Goal: Navigation & Orientation: Find specific page/section

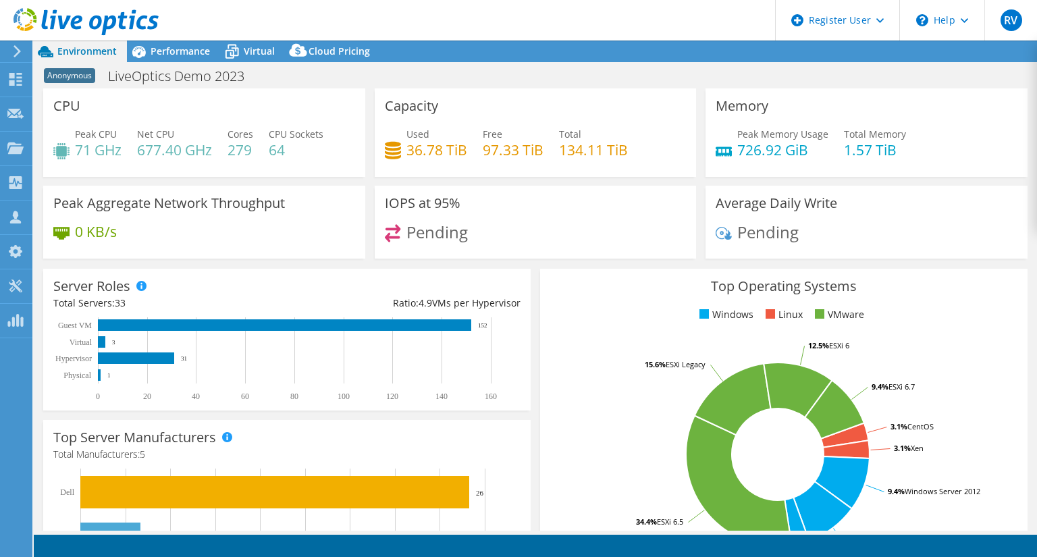
select select "[GEOGRAPHIC_DATA]"
select select "GBP"
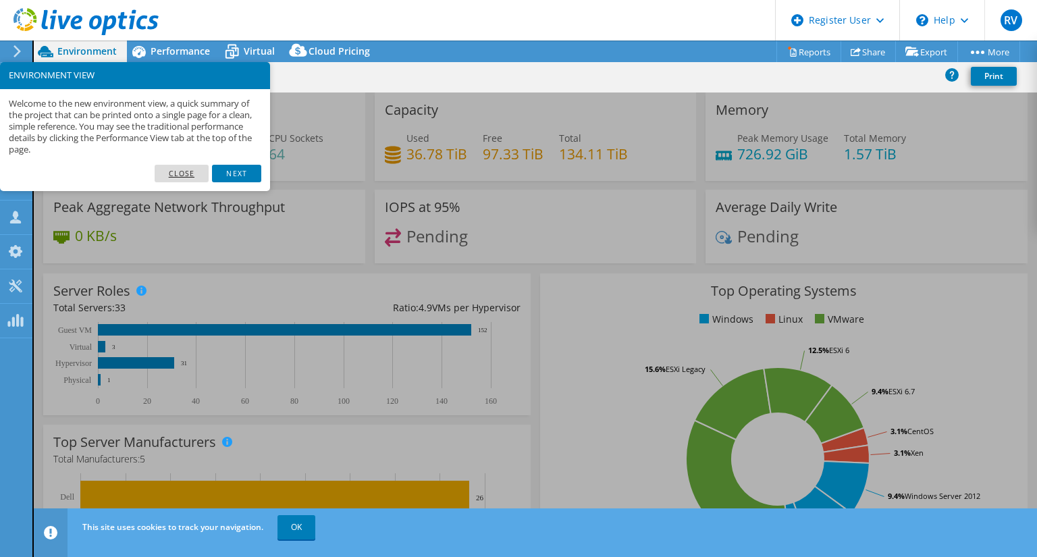
click at [180, 166] on link "Close" at bounding box center [182, 174] width 55 height 18
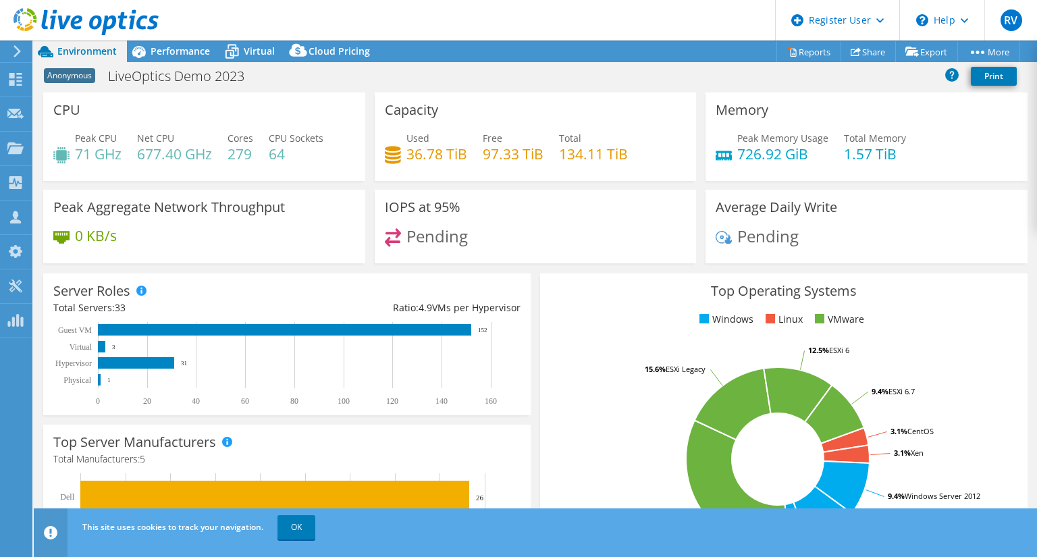
scroll to position [1, 0]
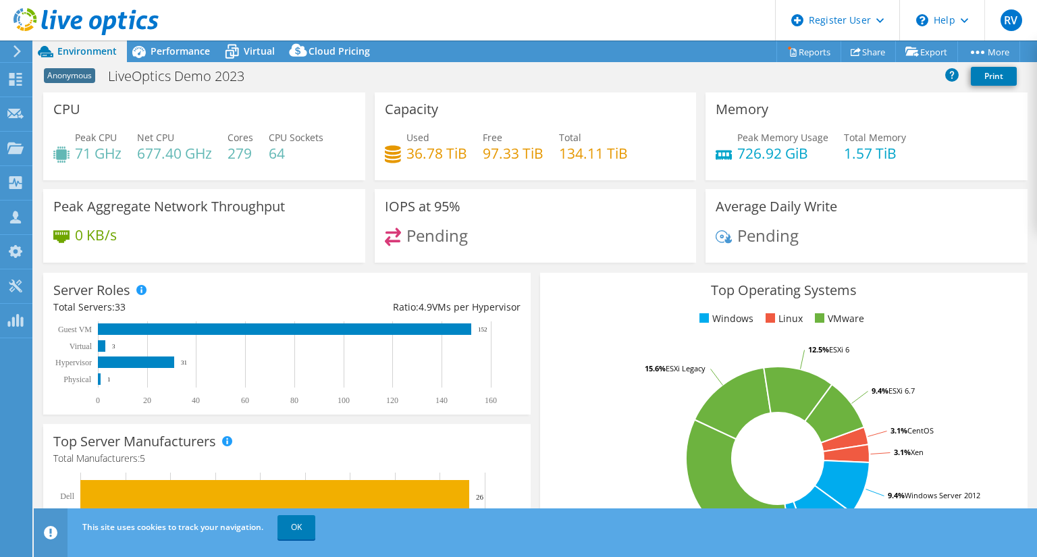
click at [19, 49] on icon at bounding box center [17, 51] width 10 height 12
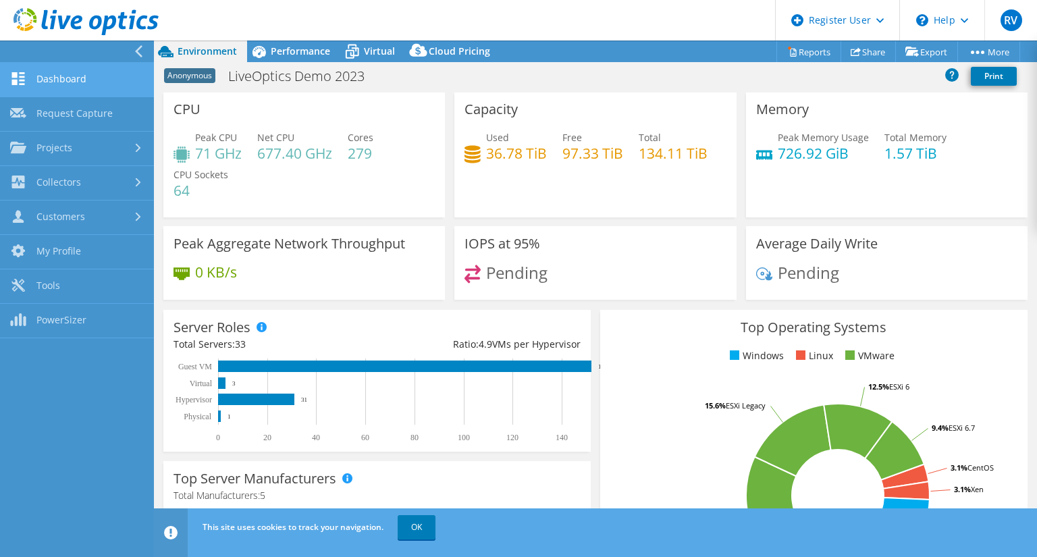
click at [54, 86] on link "Dashboard" at bounding box center [77, 80] width 154 height 34
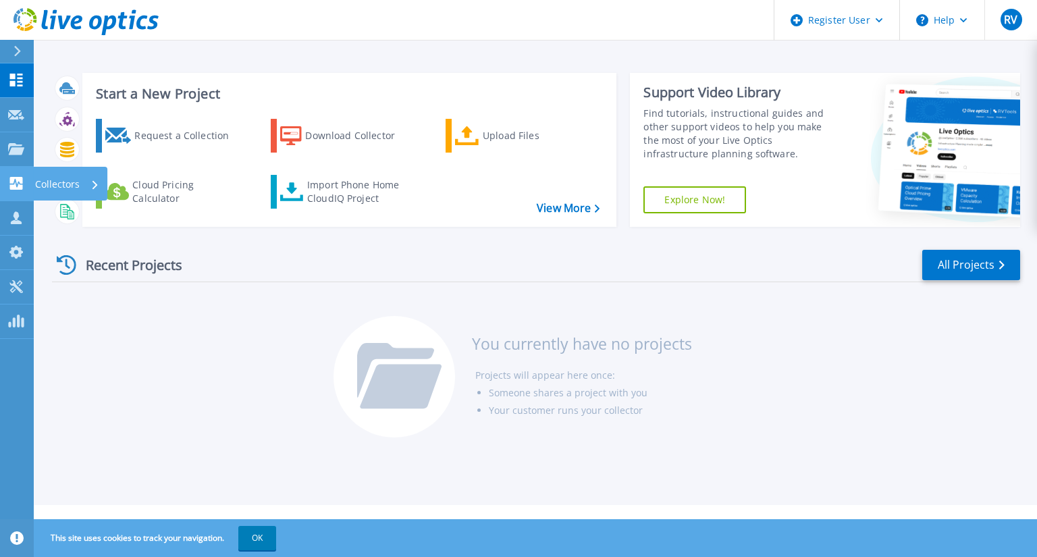
click at [15, 190] on link "Collectors Collectors" at bounding box center [17, 184] width 34 height 34
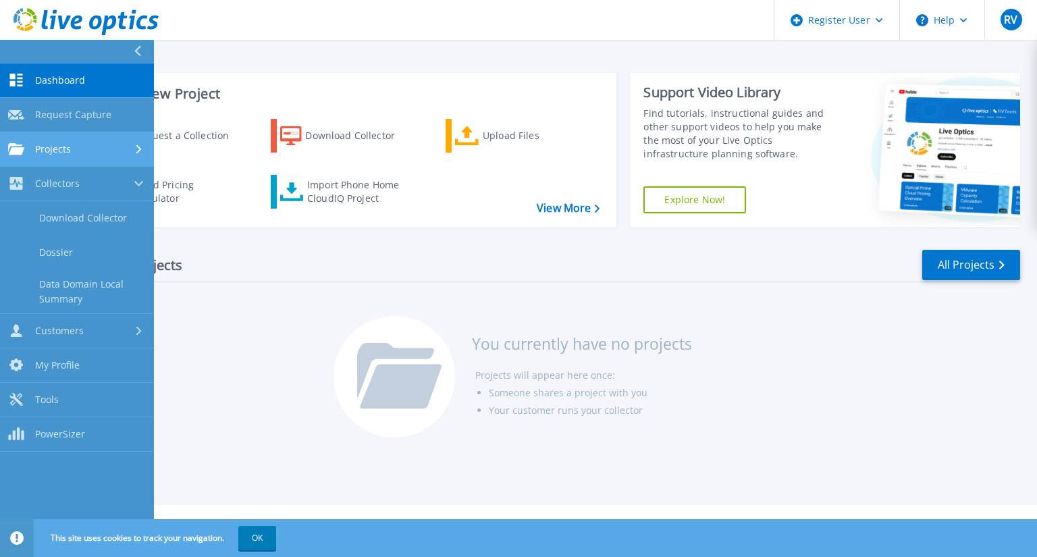
click at [63, 141] on link "Projects Projects" at bounding box center [77, 149] width 154 height 34
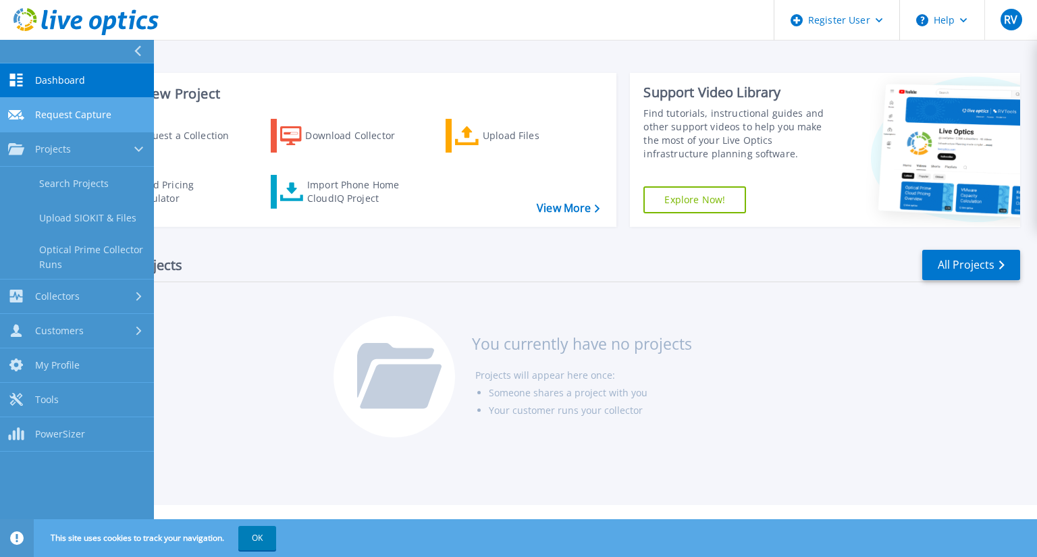
click at [58, 115] on span "Request Capture" at bounding box center [73, 115] width 76 height 12
